Goal: Task Accomplishment & Management: Use online tool/utility

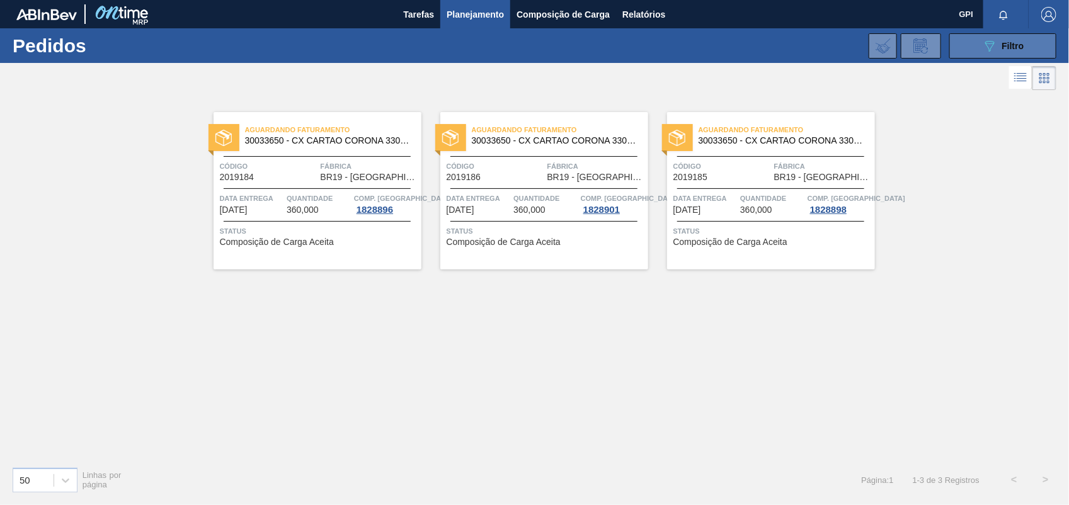
click at [1025, 42] on button "089F7B8B-B2A5-4AFE-B5C0-19BA573D28AC Filtro" at bounding box center [1002, 45] width 107 height 25
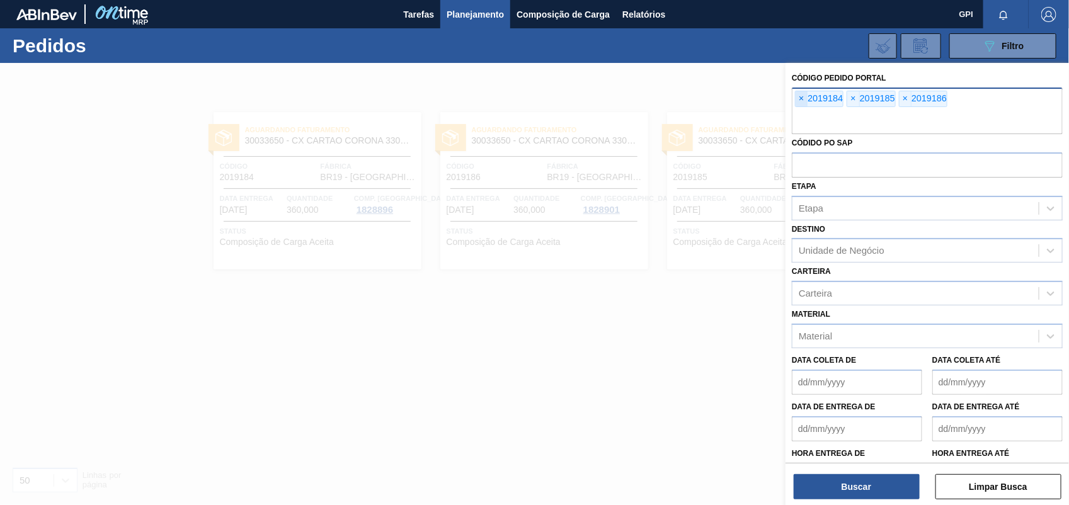
click at [799, 98] on span "×" at bounding box center [802, 98] width 12 height 15
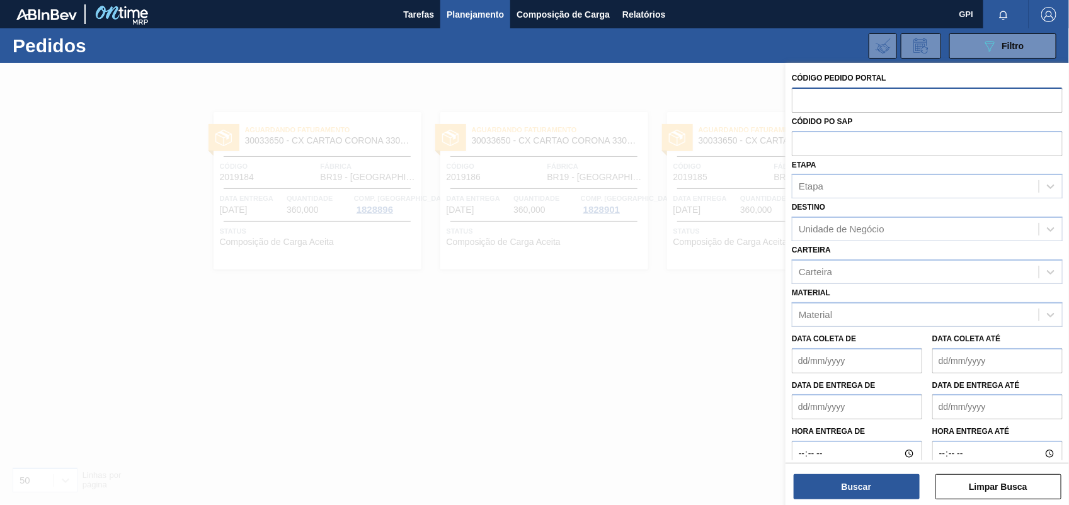
click at [799, 98] on input "text" at bounding box center [927, 100] width 271 height 24
click at [1037, 491] on button "Limpar Busca" at bounding box center [998, 486] width 126 height 25
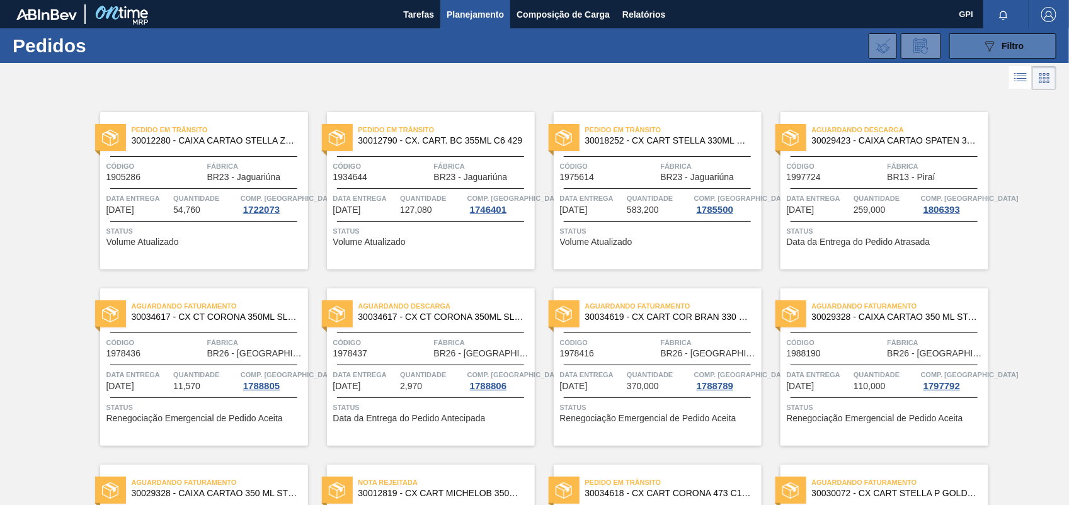
click at [990, 47] on icon at bounding box center [989, 46] width 9 height 11
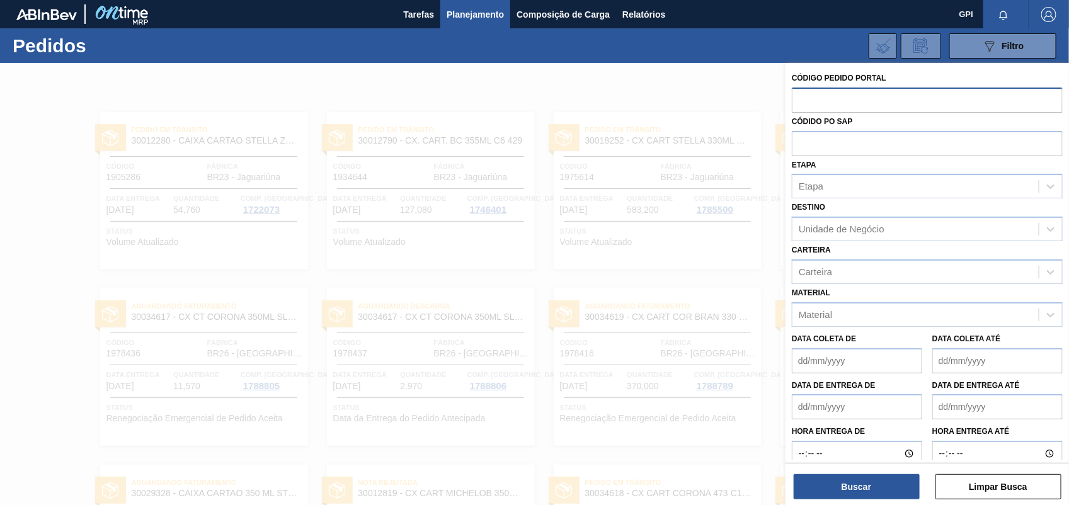
click at [682, 93] on div at bounding box center [534, 315] width 1069 height 505
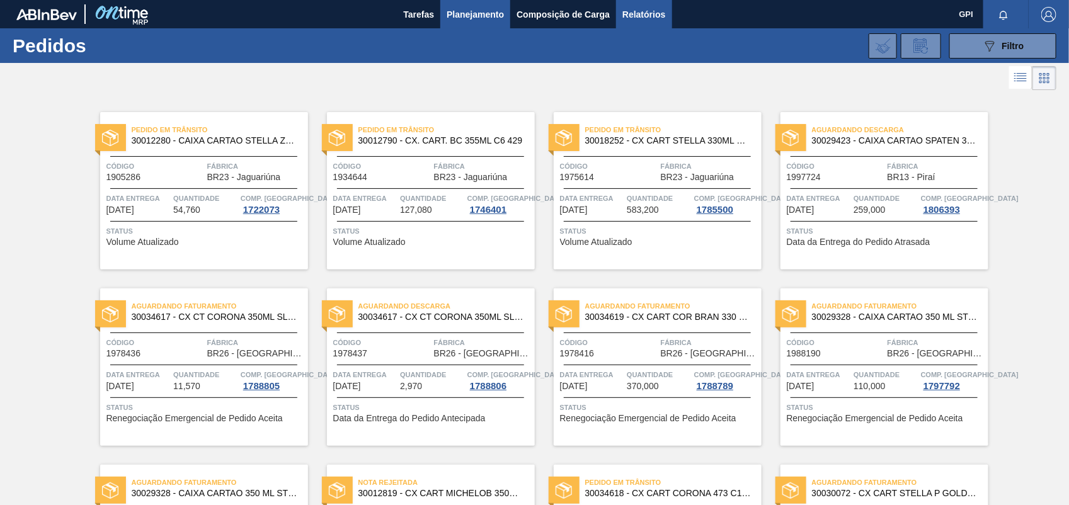
click at [646, 18] on span "Relatórios" at bounding box center [643, 14] width 43 height 15
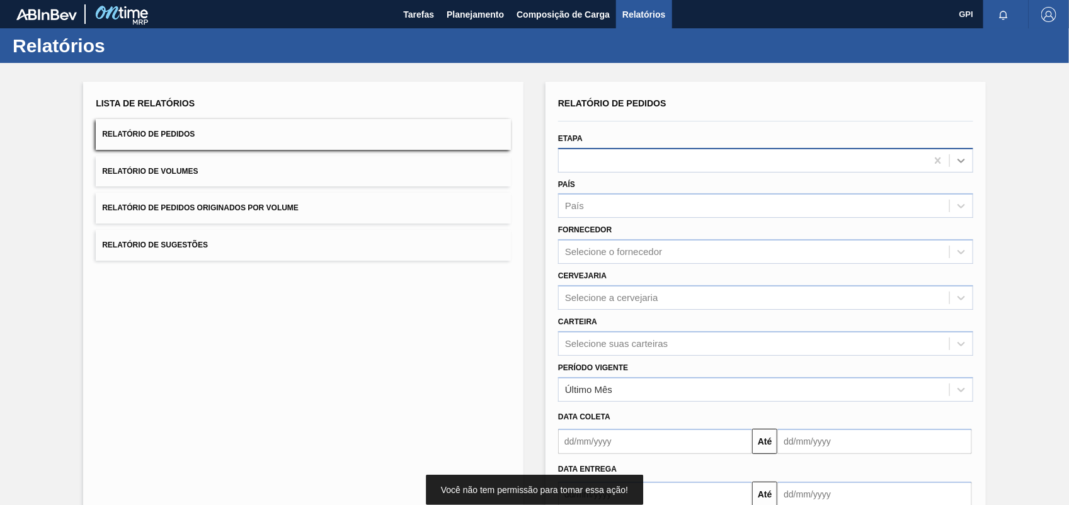
click at [955, 159] on icon at bounding box center [961, 160] width 13 height 13
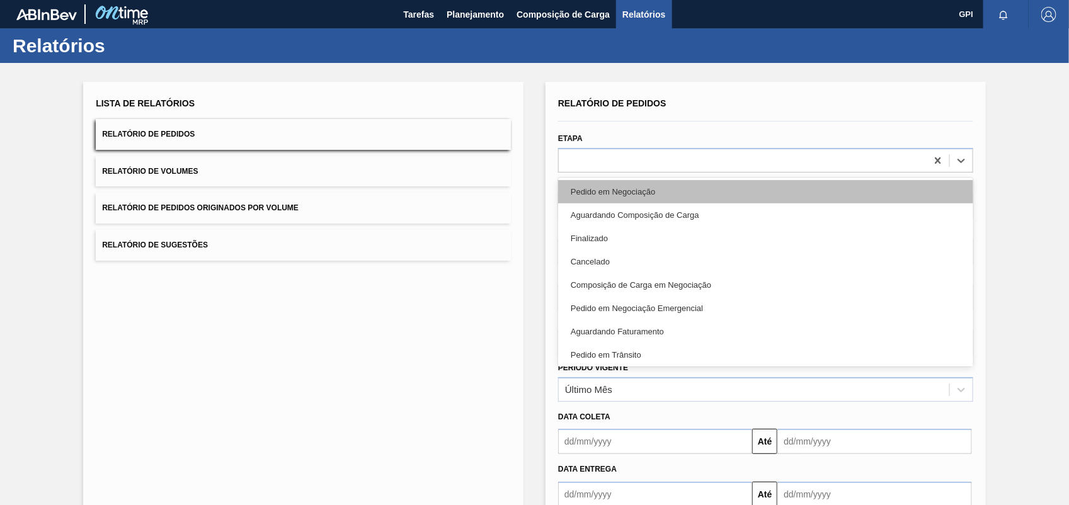
click at [644, 197] on div "Pedido em Negociação" at bounding box center [765, 191] width 415 height 23
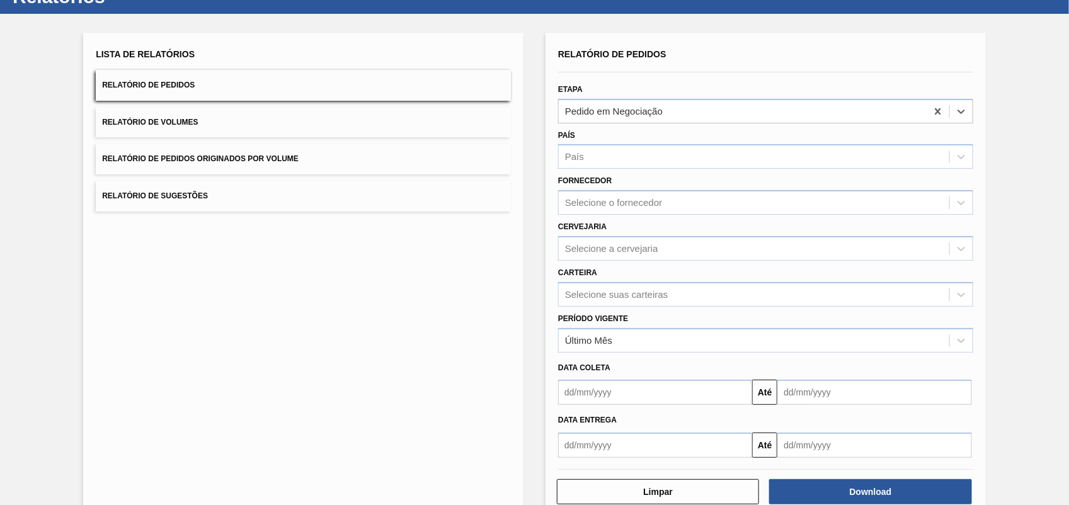
scroll to position [76, 0]
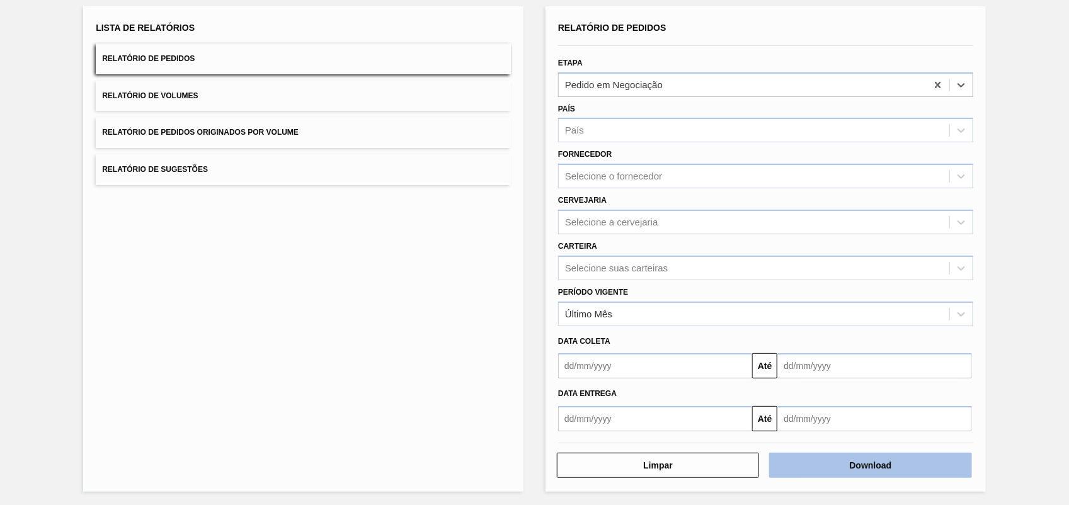
click at [896, 474] on button "Download" at bounding box center [870, 465] width 202 height 25
